Goal: Find specific page/section: Find specific page/section

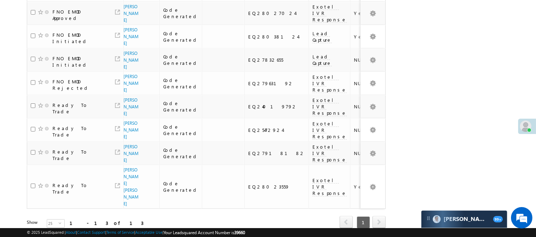
scroll to position [31, 0]
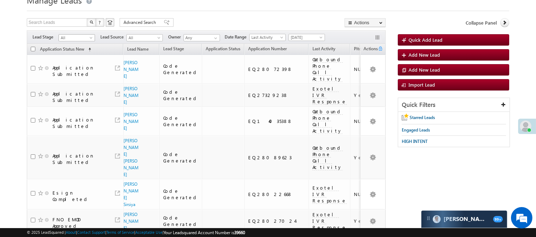
click at [70, 36] on span "All" at bounding box center [76, 38] width 34 height 6
click at [73, 52] on link "Lead Generated" at bounding box center [77, 53] width 36 height 6
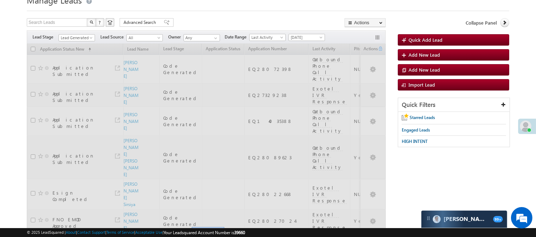
scroll to position [0, 0]
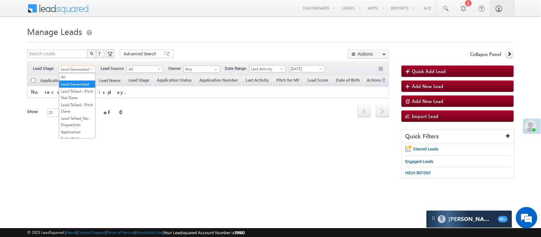
click at [78, 69] on span "Lead Generated" at bounding box center [76, 69] width 34 height 6
click at [79, 101] on link "Lead Talked - Pitch Not Done" at bounding box center [77, 94] width 36 height 13
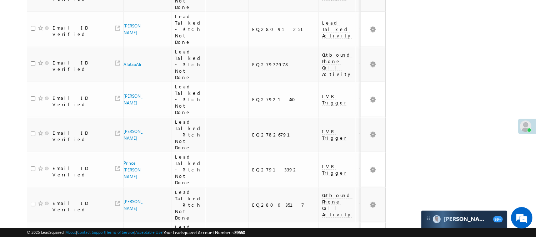
scroll to position [651, 0]
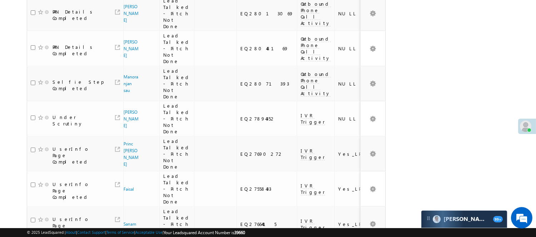
scroll to position [217, 0]
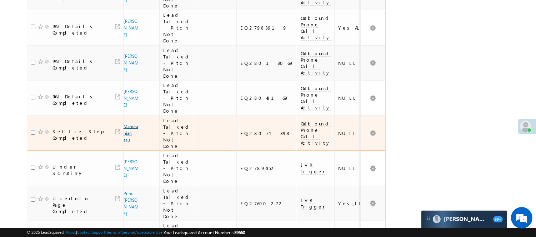
click at [131, 124] on link "Manoranjan sau" at bounding box center [130, 133] width 15 height 19
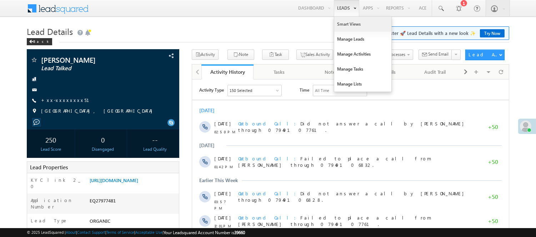
click at [341, 30] on link "Smart Views" at bounding box center [362, 24] width 57 height 15
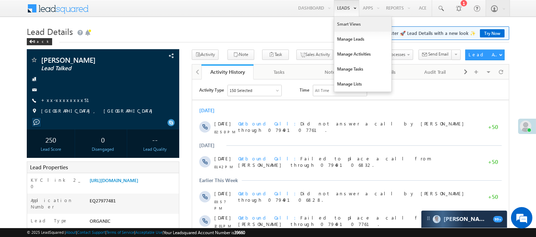
click at [340, 25] on link "Smart Views" at bounding box center [362, 24] width 57 height 15
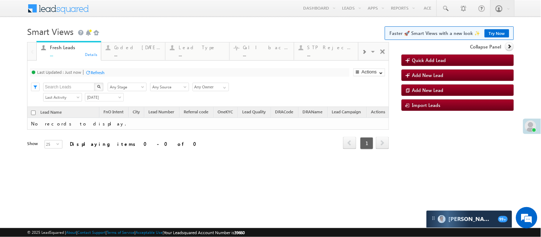
click at [139, 54] on div "..." at bounding box center [138, 54] width 46 height 5
